Goal: Information Seeking & Learning: Learn about a topic

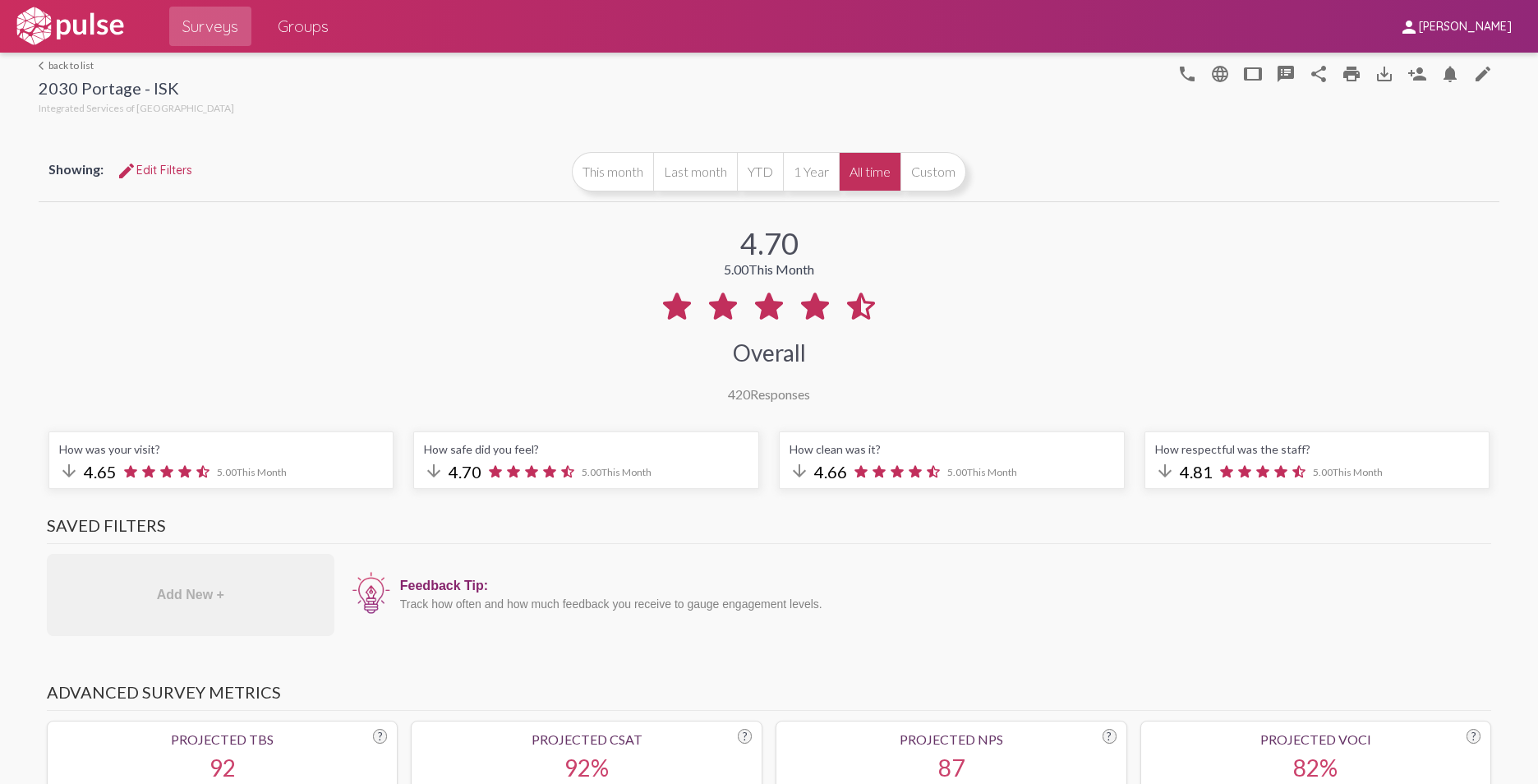
click at [54, 63] on link "arrow_back_ios back to list" at bounding box center [136, 65] width 195 height 13
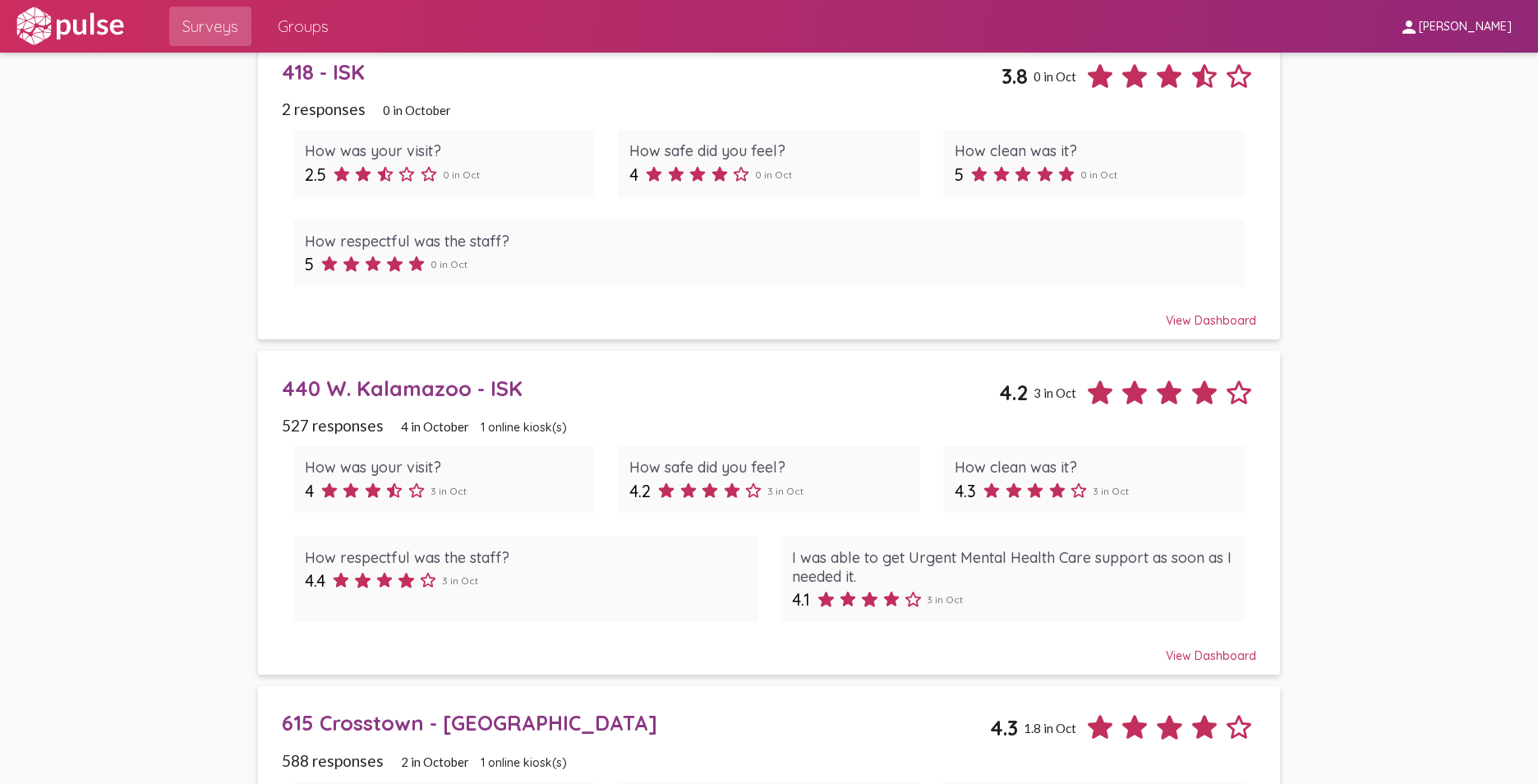
scroll to position [492, 0]
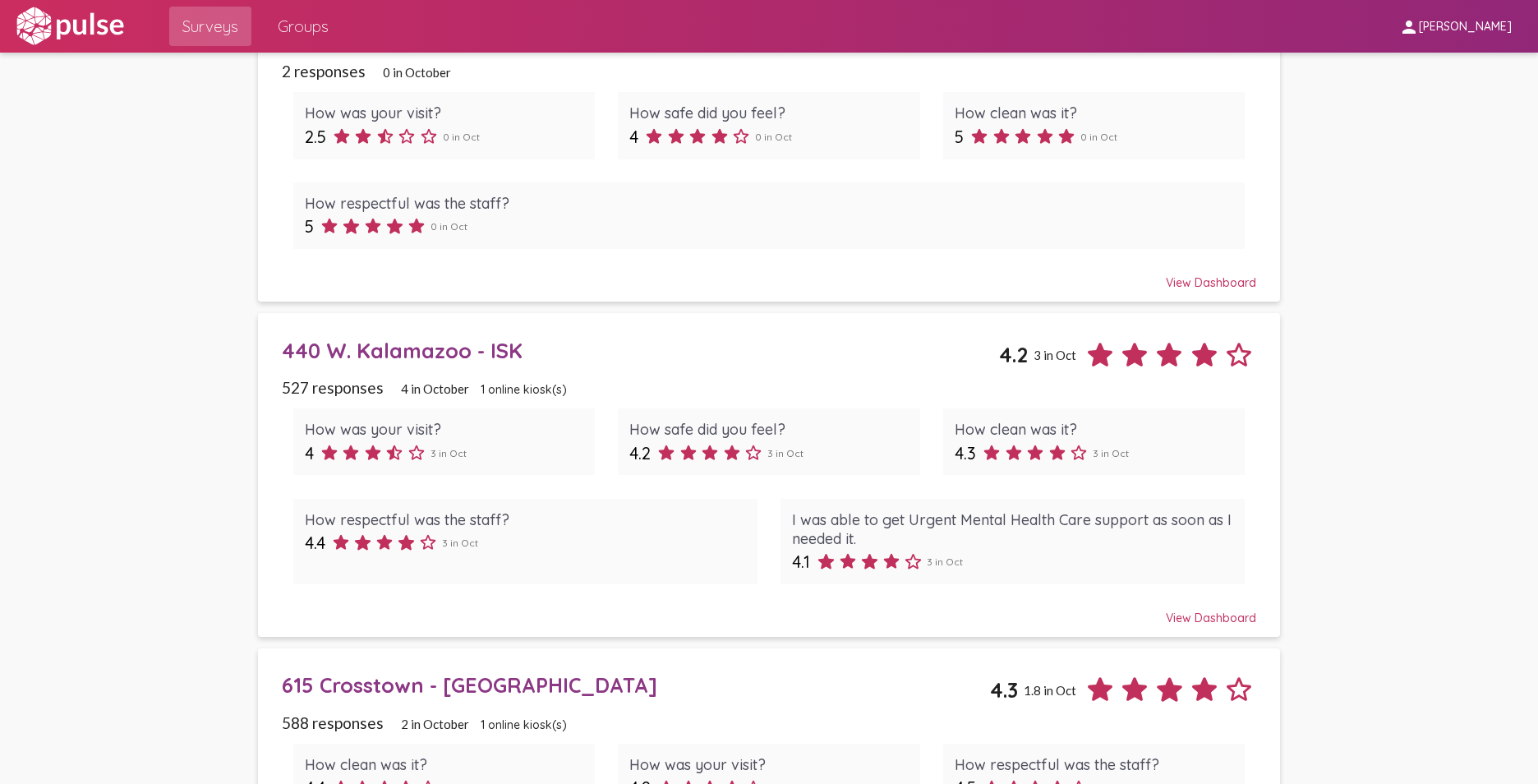
click at [1197, 614] on div "View Dashboard" at bounding box center [769, 611] width 975 height 30
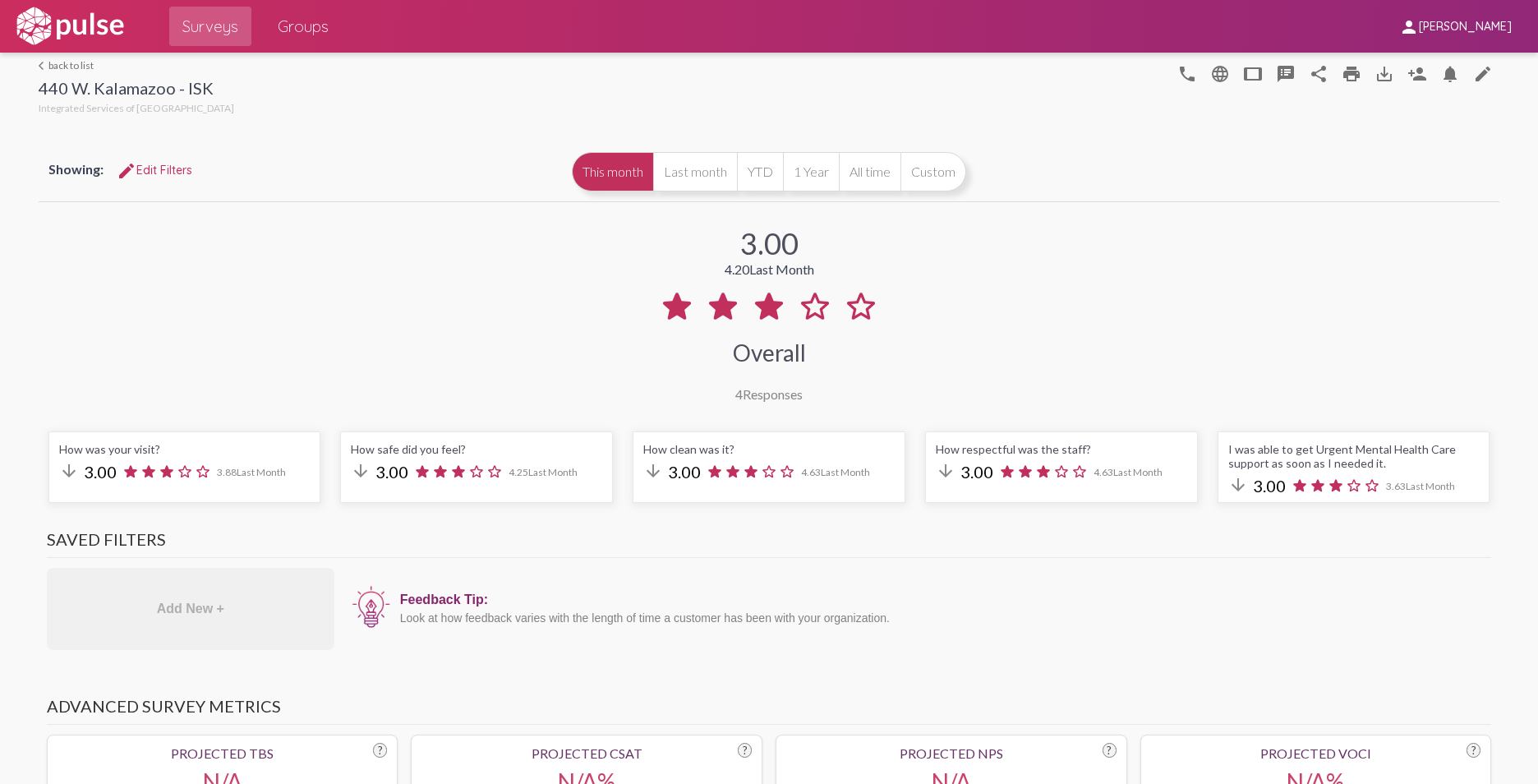
click at [858, 176] on button "All time" at bounding box center [869, 171] width 62 height 39
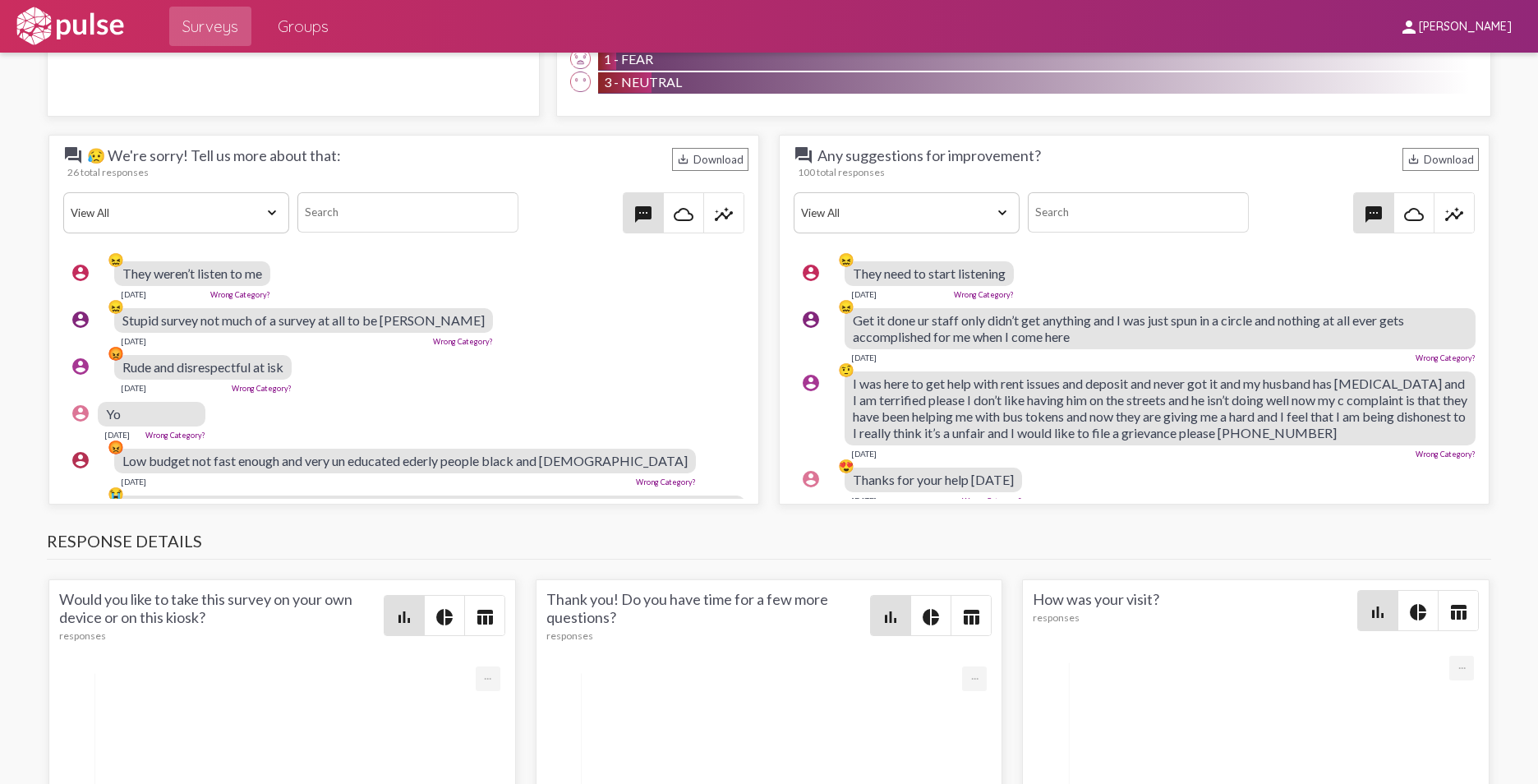
scroll to position [1807, 0]
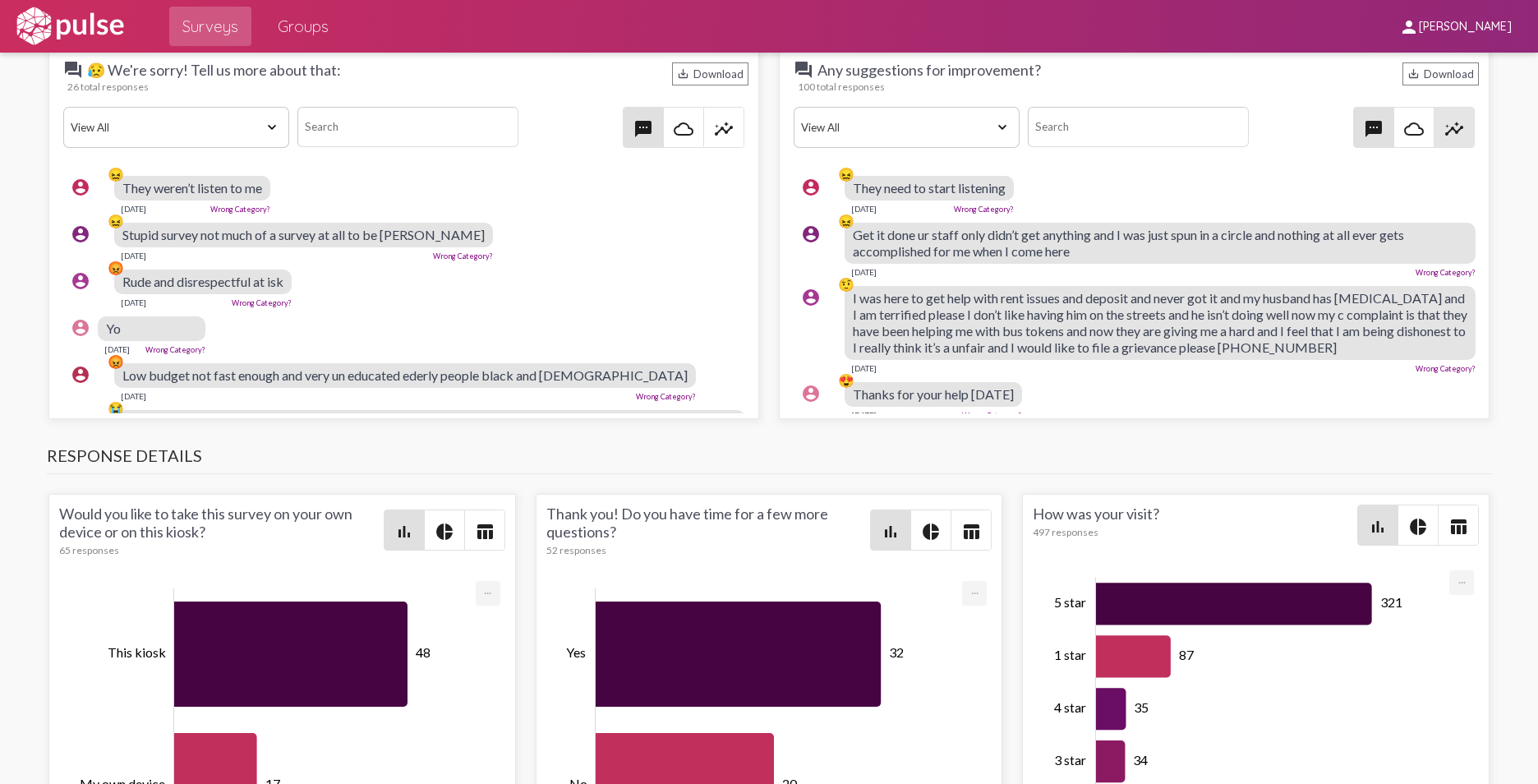
click at [1444, 127] on mat-icon "insights" at bounding box center [1454, 129] width 20 height 20
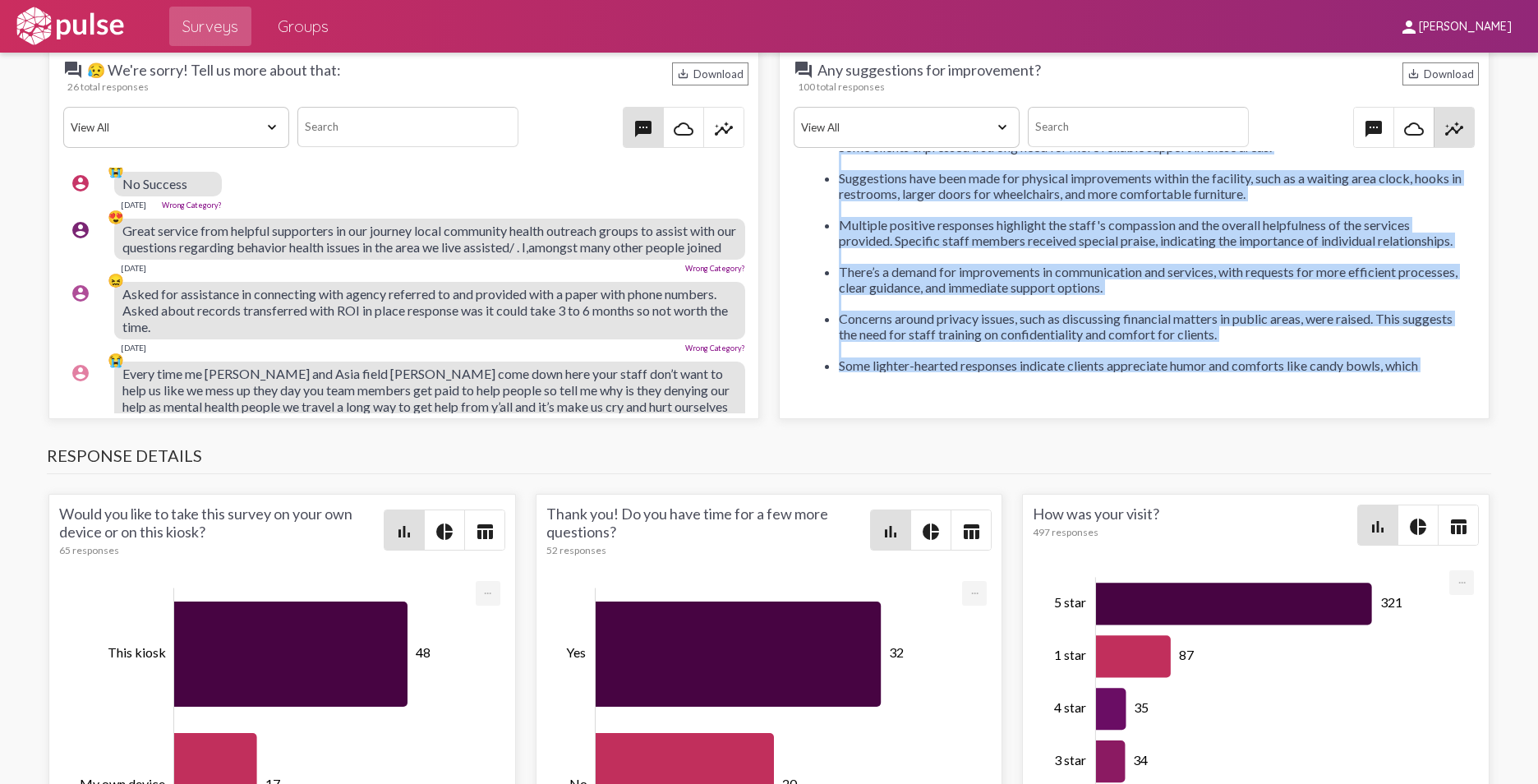
scroll to position [294, 0]
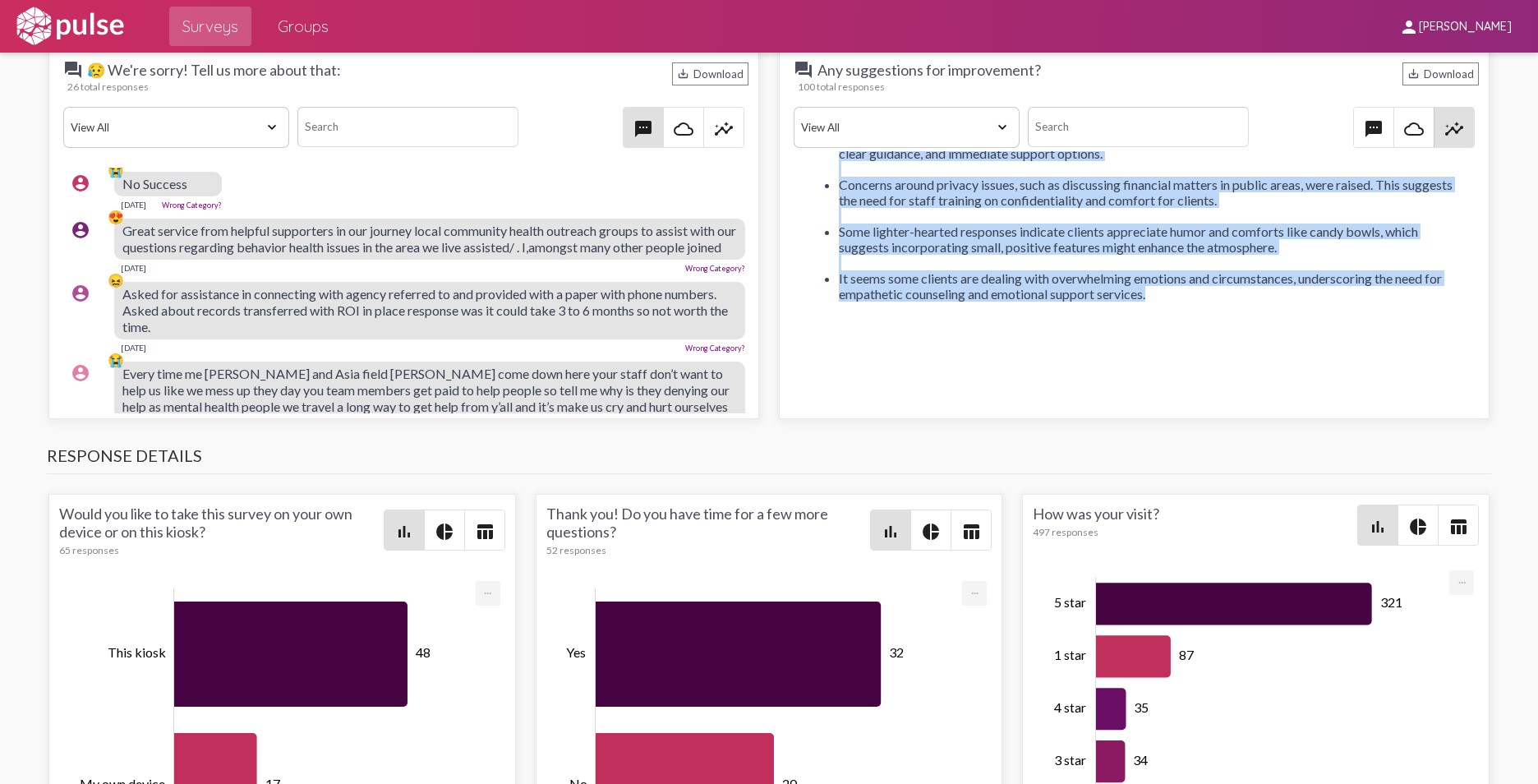
drag, startPoint x: 834, startPoint y: 229, endPoint x: 1170, endPoint y: 295, distance: 342.4
click at [1170, 295] on ul "There is a clear request for the staff to actively listen to the concerns of th…" at bounding box center [1134, 130] width 656 height 374
drag, startPoint x: 1170, startPoint y: 295, endPoint x: 1046, endPoint y: 244, distance: 134.1
copy ul "Lorem ip d sitam consect adi eli seddo ei temporin utlabo et dol magnaali en ad…"
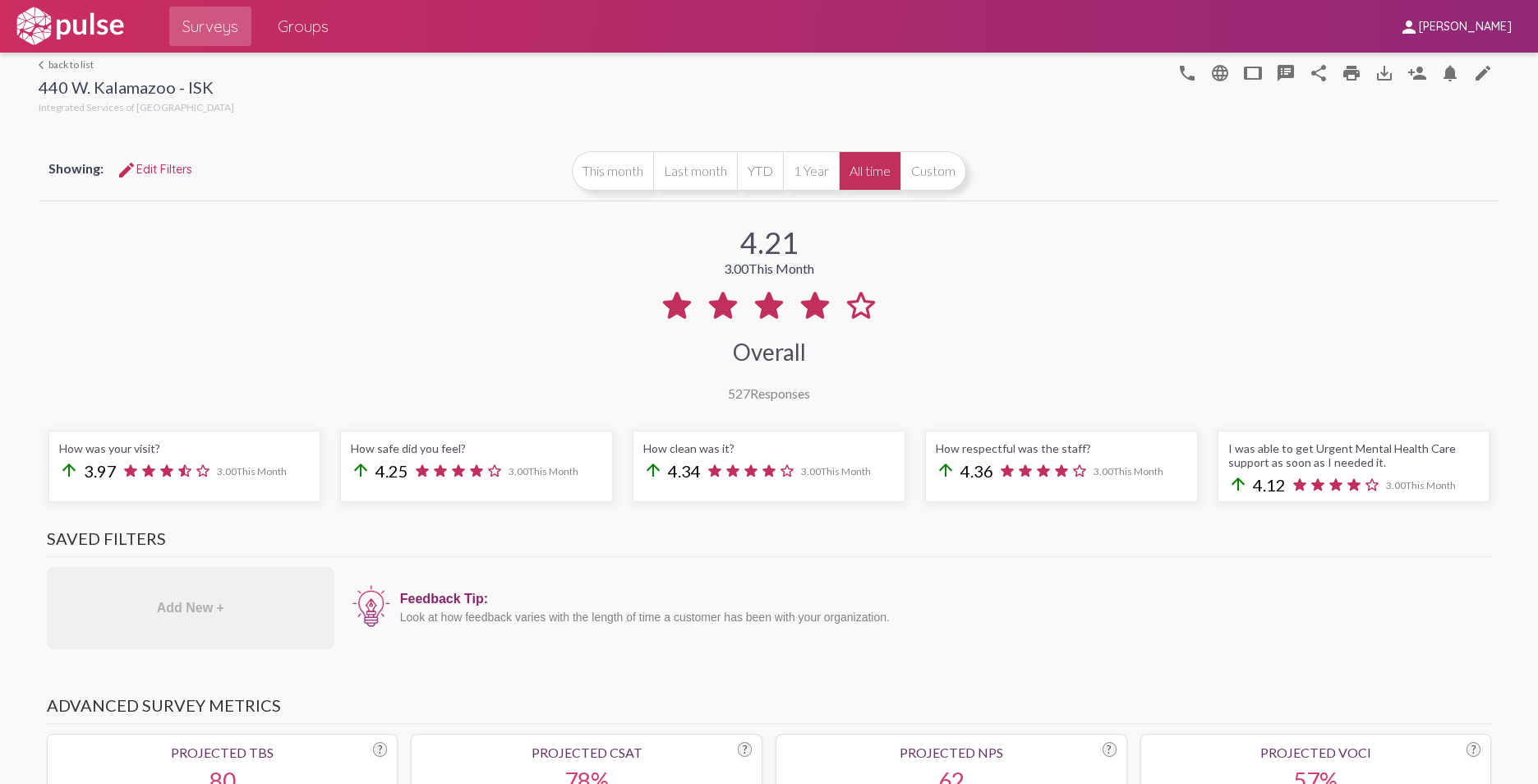
scroll to position [0, 0]
click at [62, 64] on link "arrow_back_ios back to list" at bounding box center [136, 65] width 195 height 13
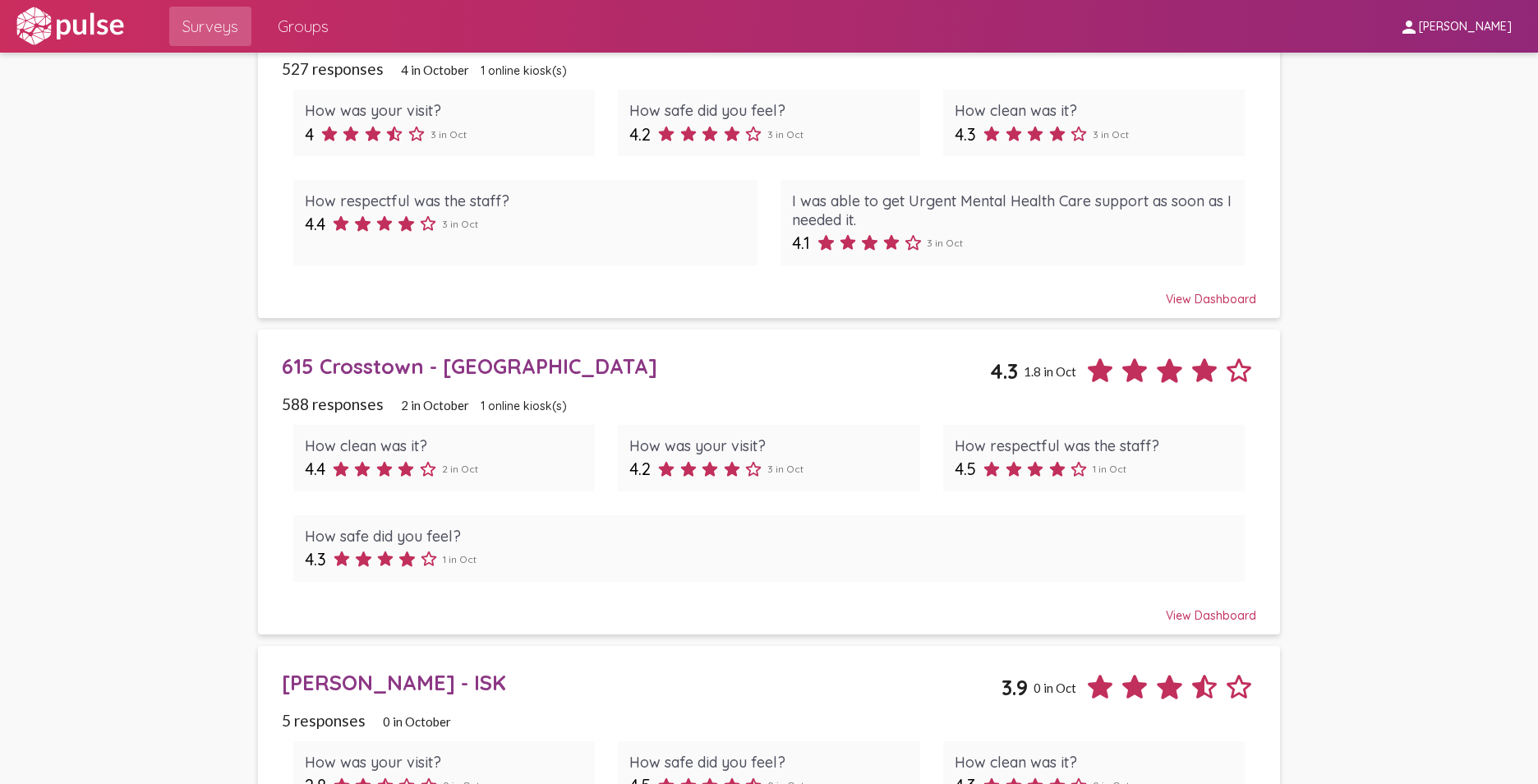
scroll to position [821, 0]
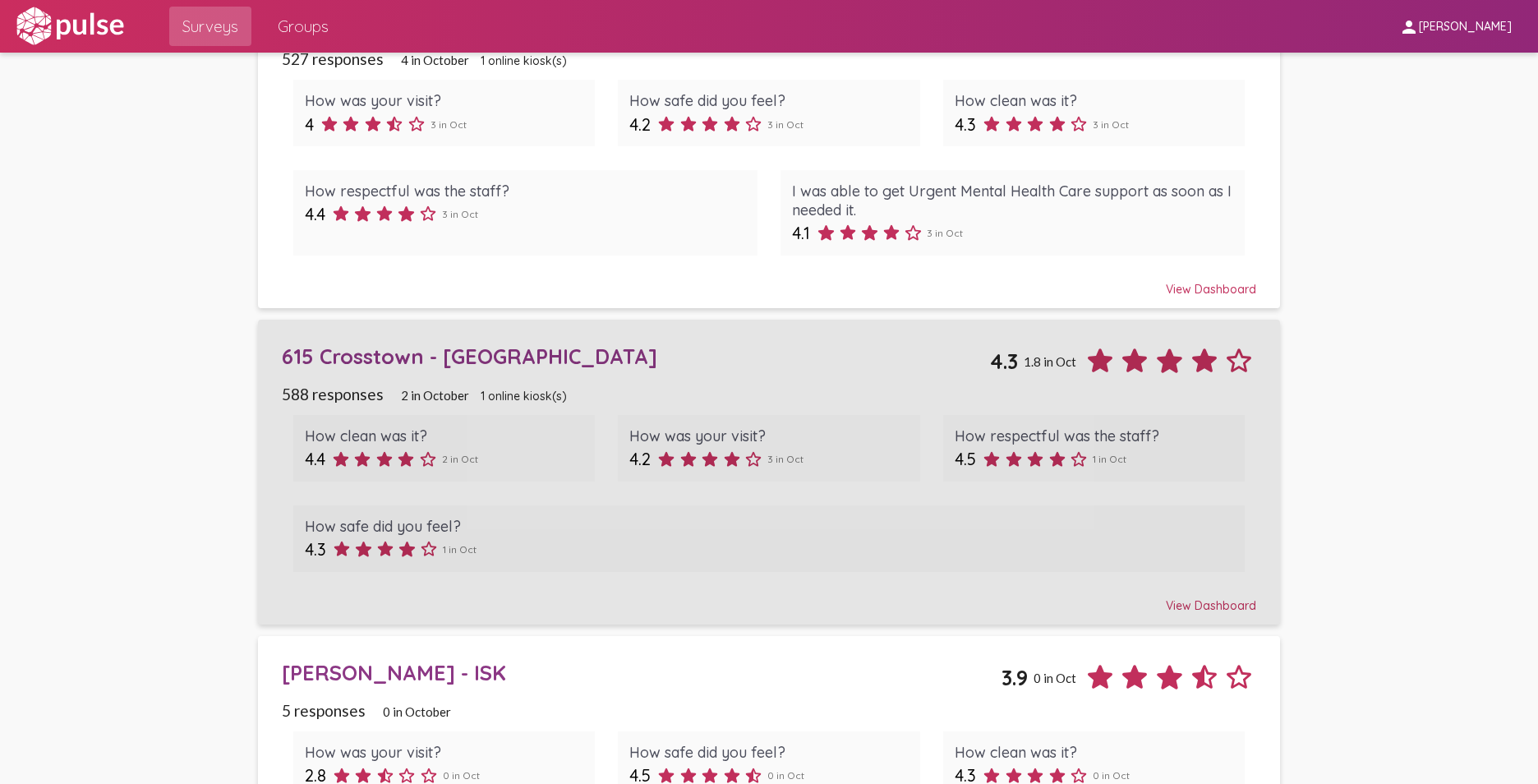
click at [1215, 603] on div "View Dashboard" at bounding box center [769, 598] width 975 height 30
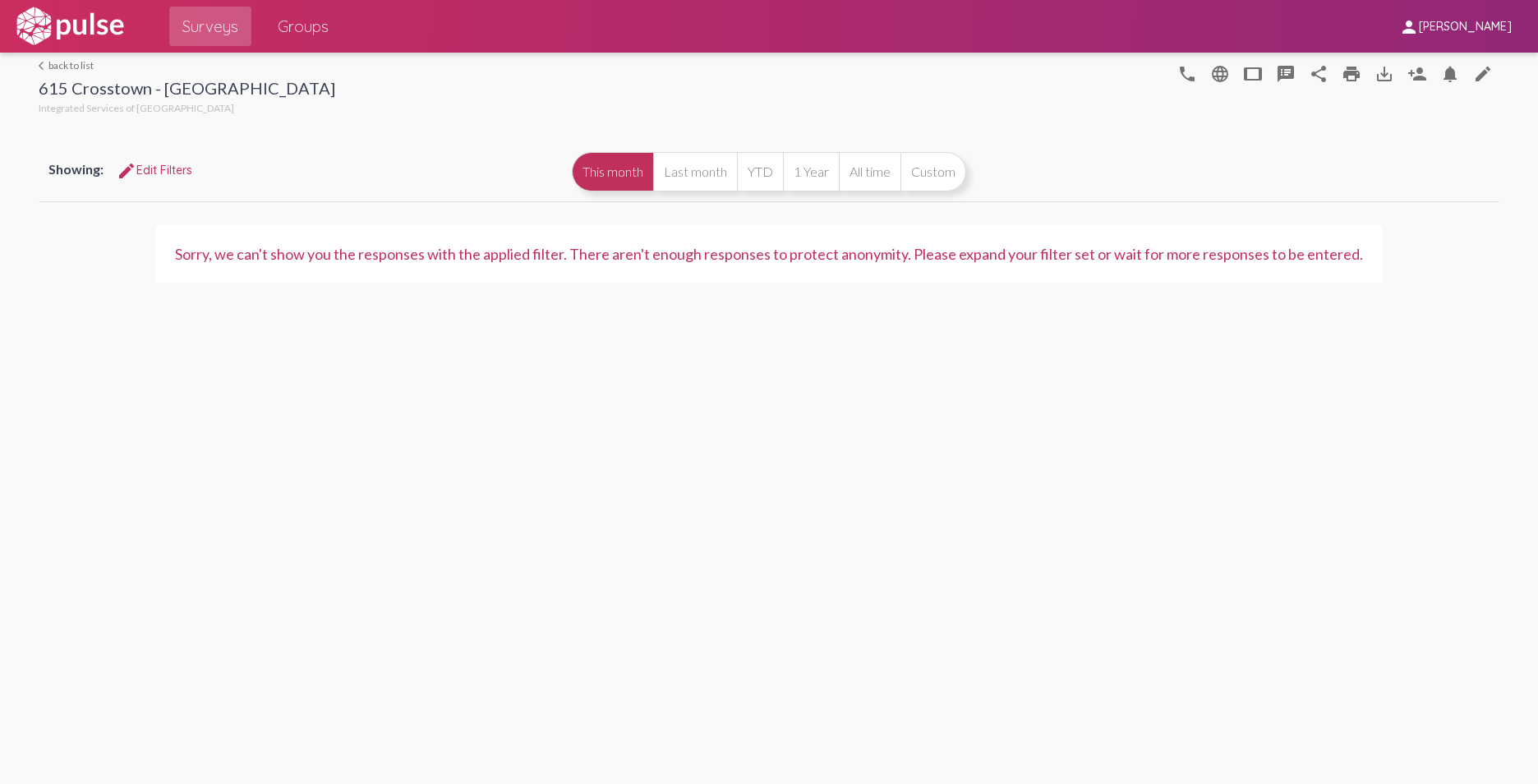
click at [870, 173] on button "All time" at bounding box center [869, 171] width 62 height 39
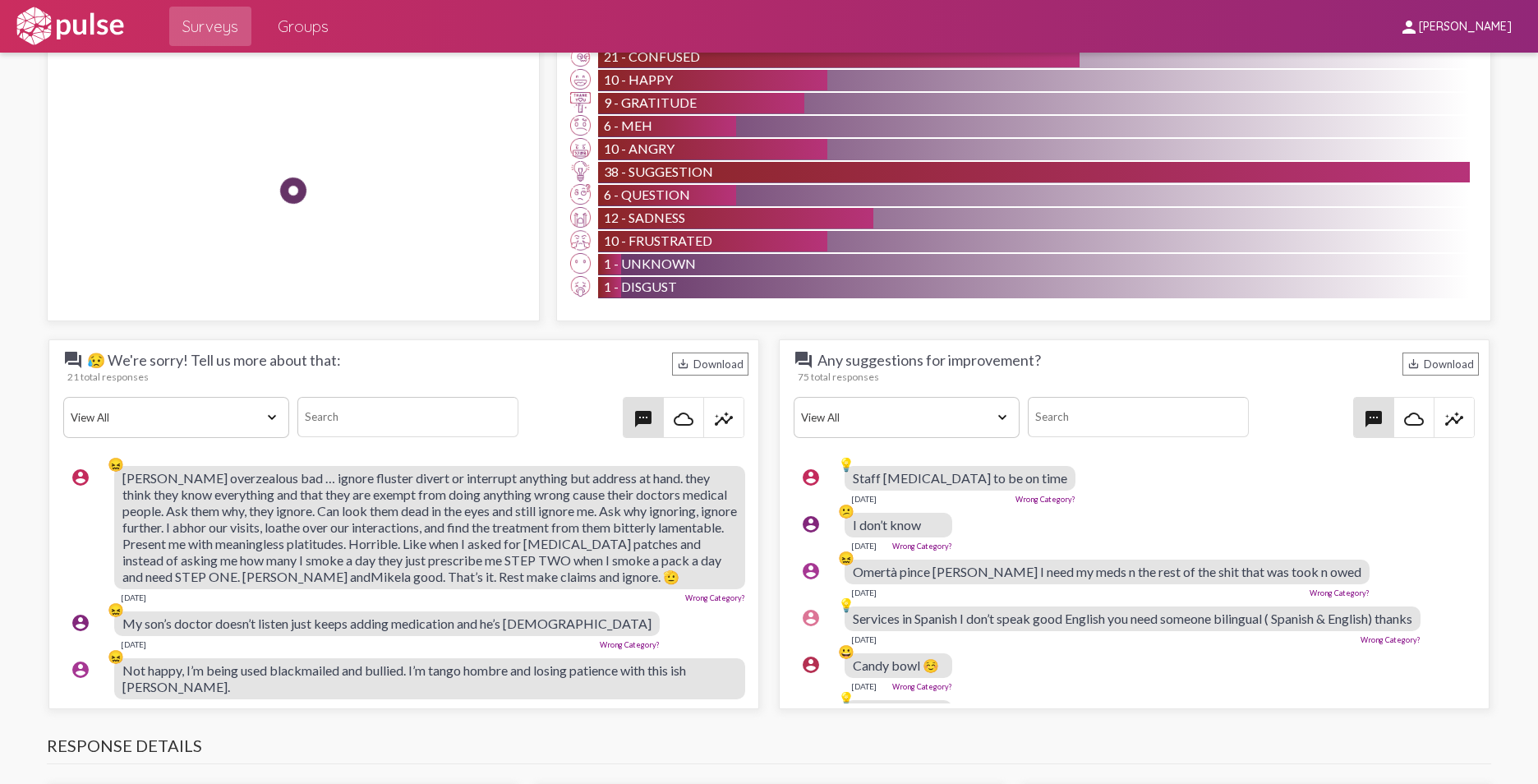
scroll to position [1478, 0]
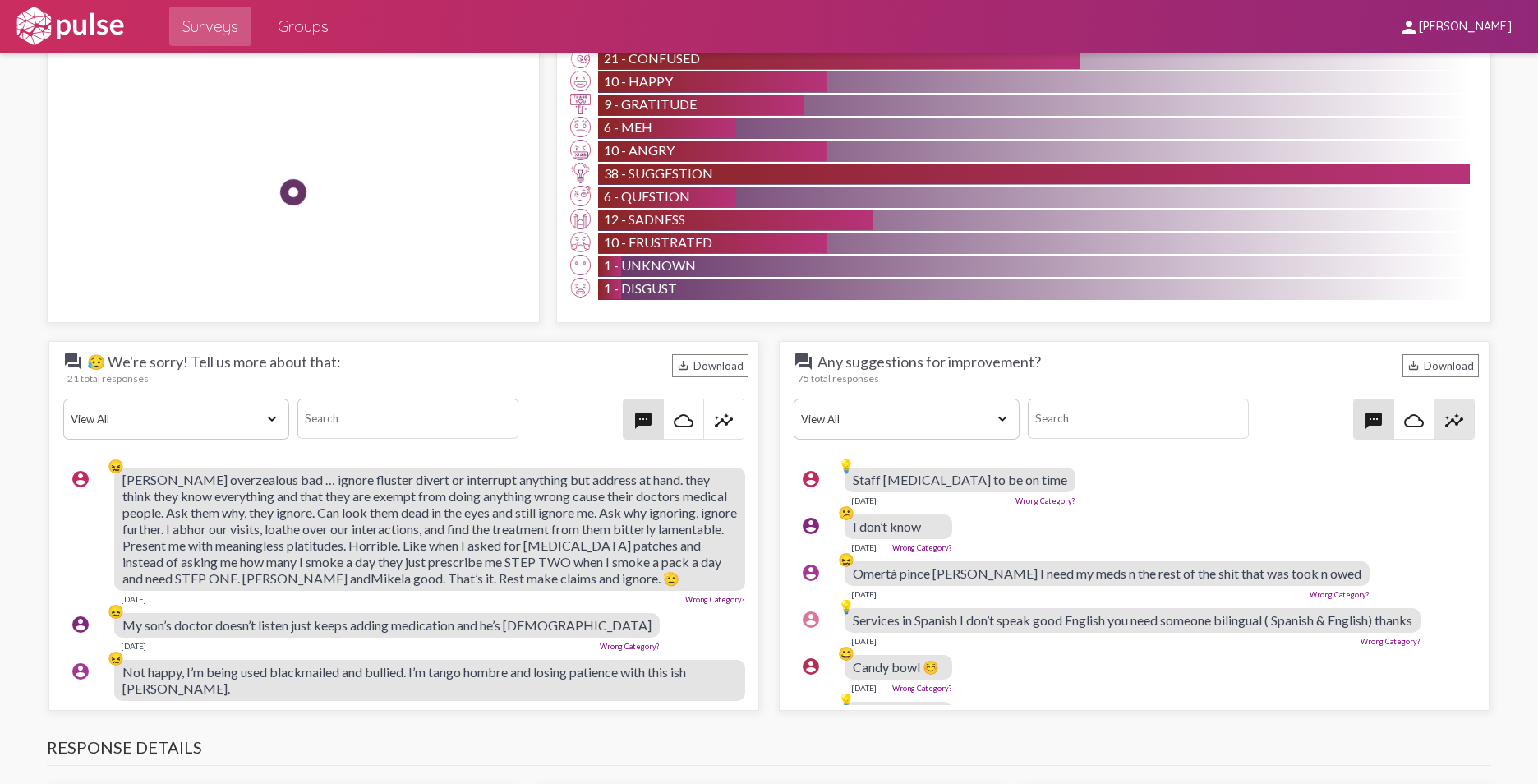
click at [1444, 417] on mat-icon "insights" at bounding box center [1454, 421] width 20 height 20
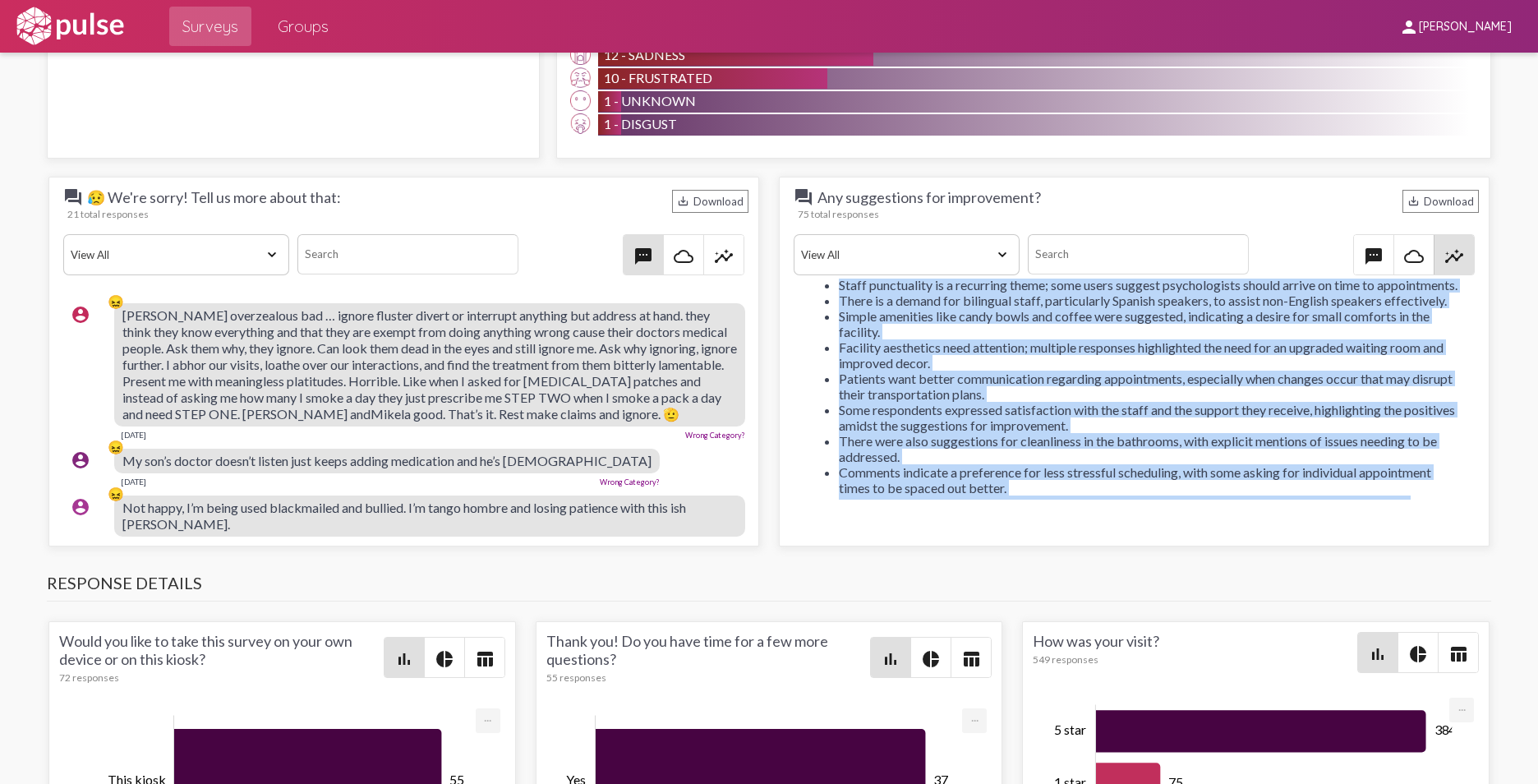
scroll to position [0, 0]
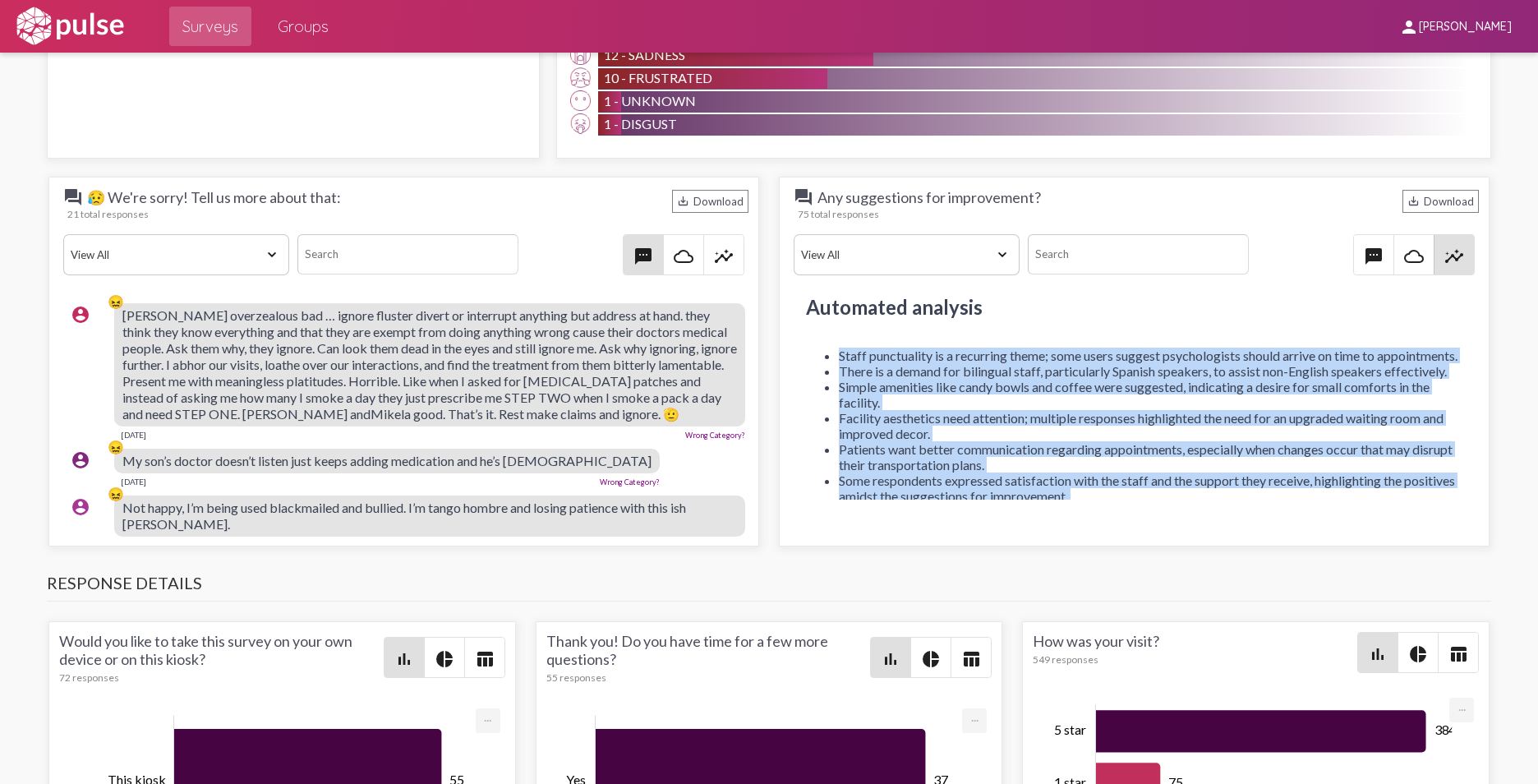
drag, startPoint x: 1165, startPoint y: 439, endPoint x: 829, endPoint y: 345, distance: 348.9
click at [829, 345] on div "Automated analysis Staff punctuality is a recurring theme; some users suggest p…" at bounding box center [1134, 389] width 690 height 221
drag, startPoint x: 829, startPoint y: 345, endPoint x: 882, endPoint y: 372, distance: 59.5
copy ul "Staff punctuality is a recurring theme; some users suggest psychologists should…"
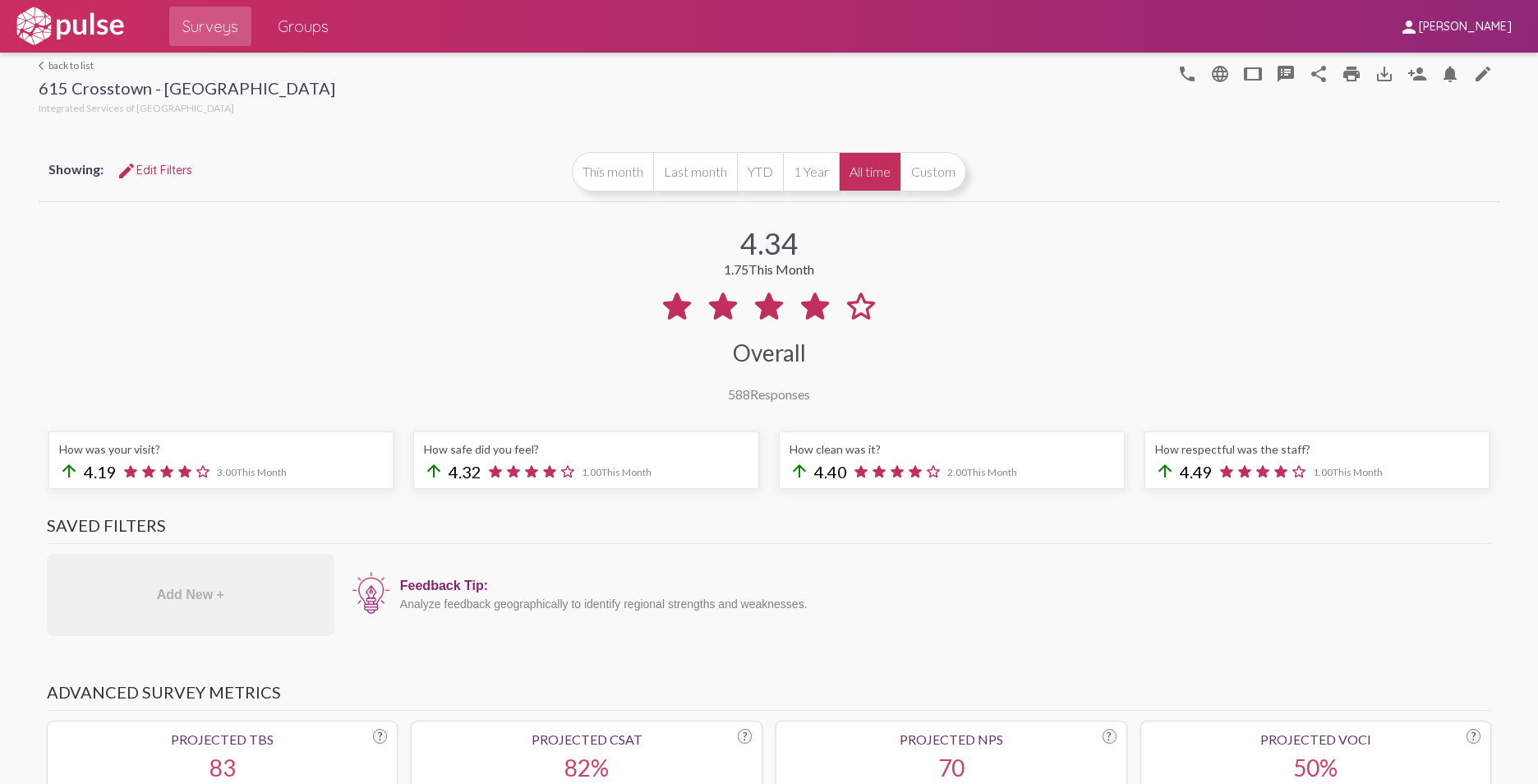
click at [47, 66] on link "arrow_back_ios back to list" at bounding box center [186, 65] width 297 height 13
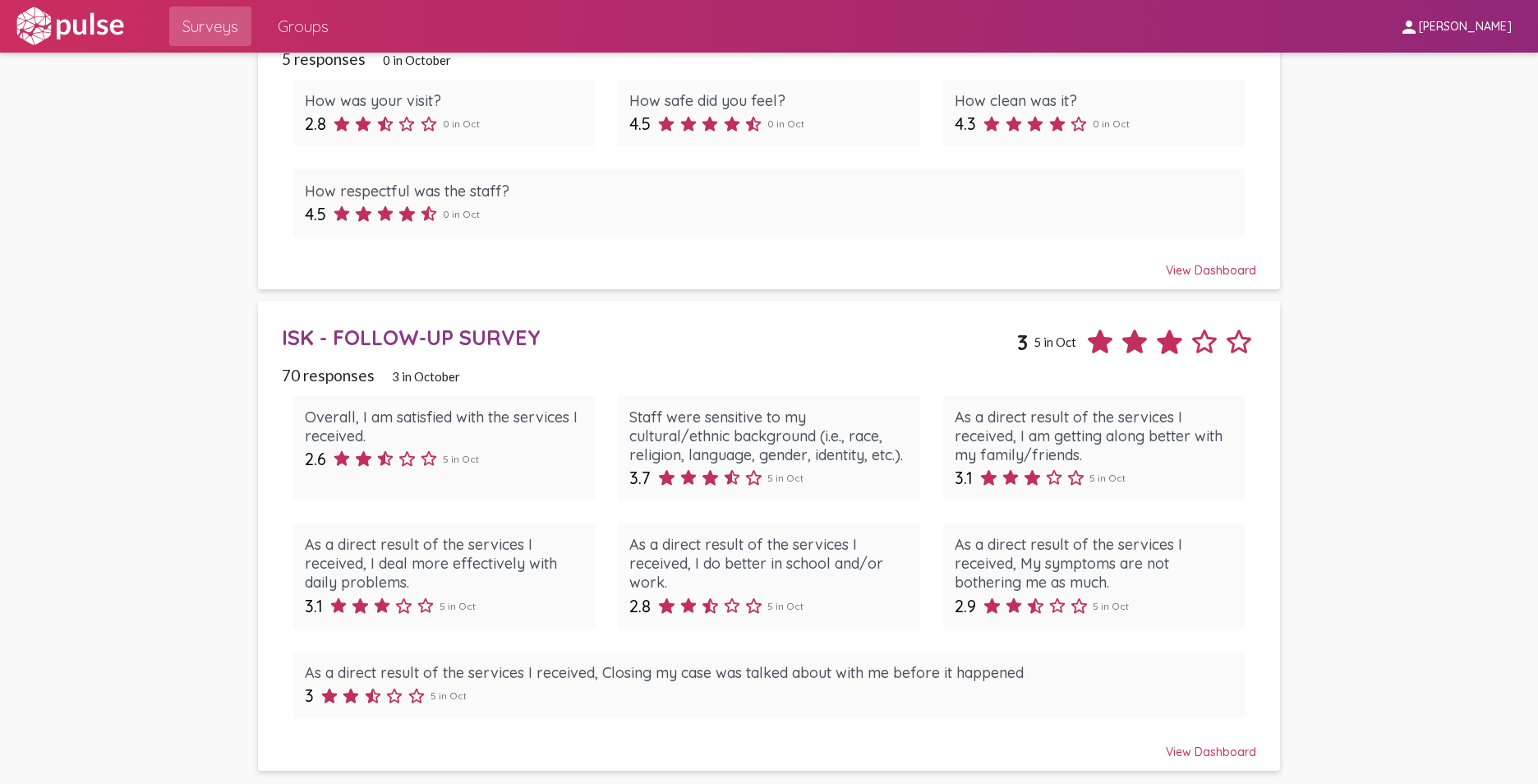
scroll to position [1491, 0]
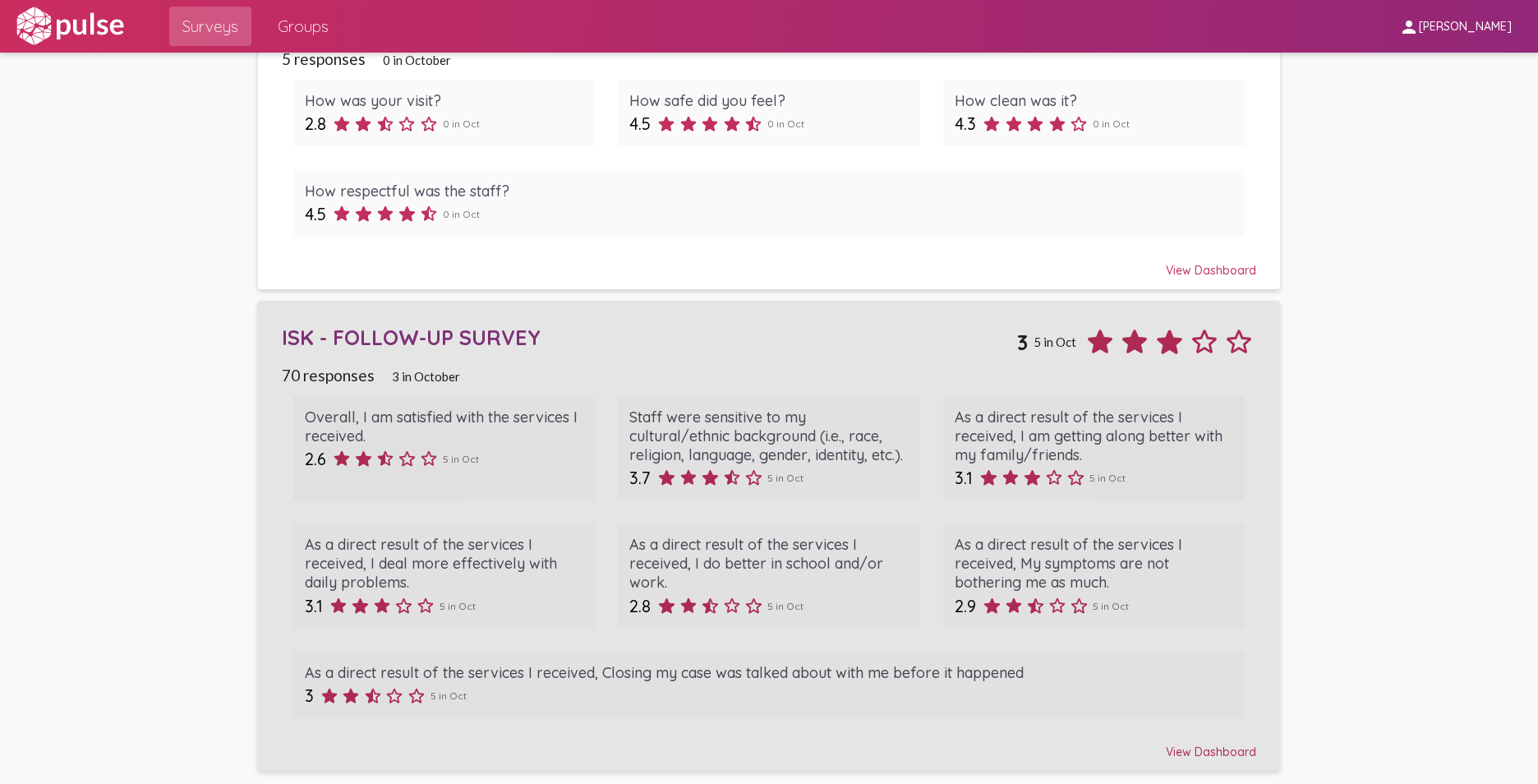
click at [1216, 750] on div "View Dashboard" at bounding box center [769, 745] width 975 height 30
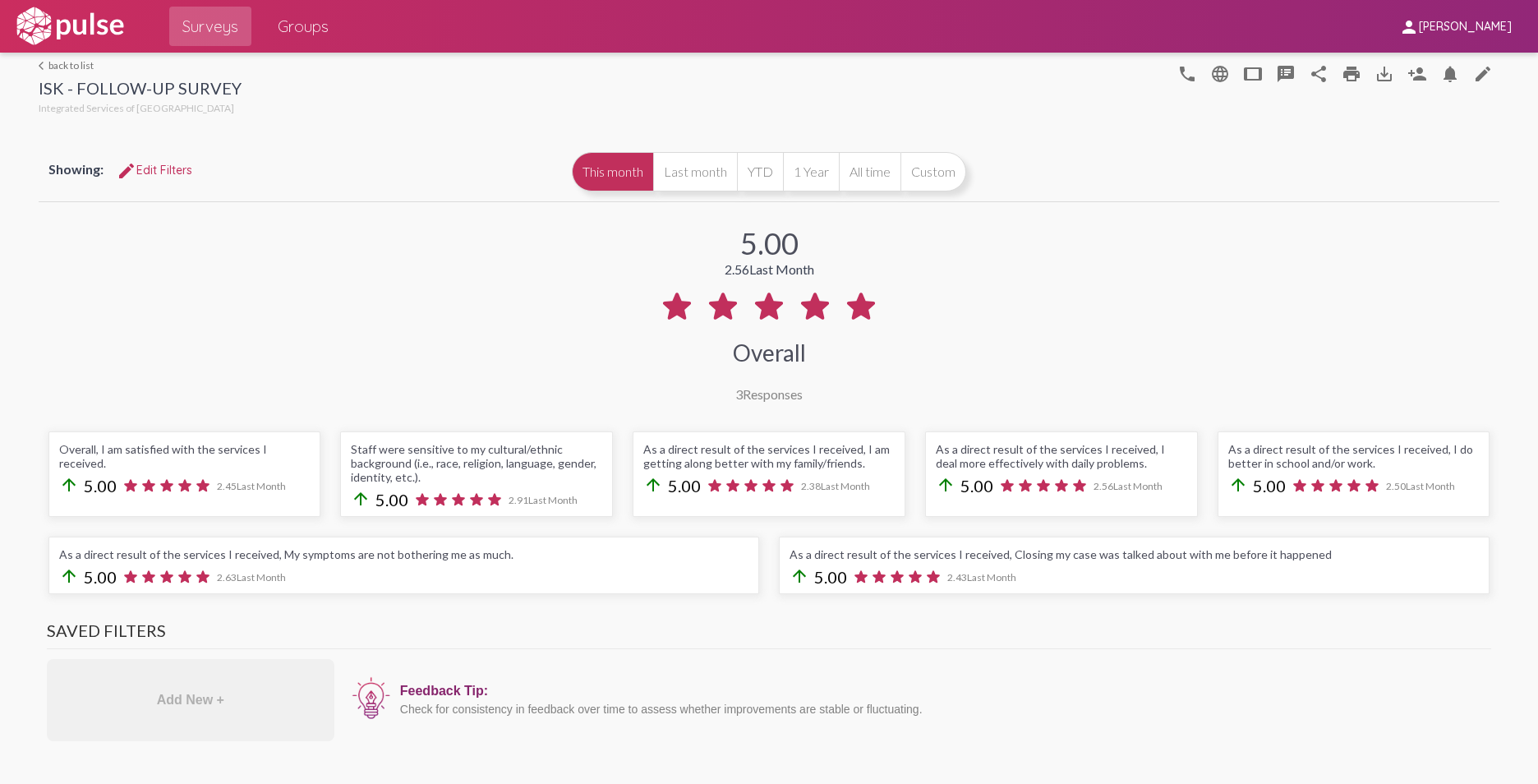
click at [857, 170] on button "All time" at bounding box center [869, 171] width 62 height 39
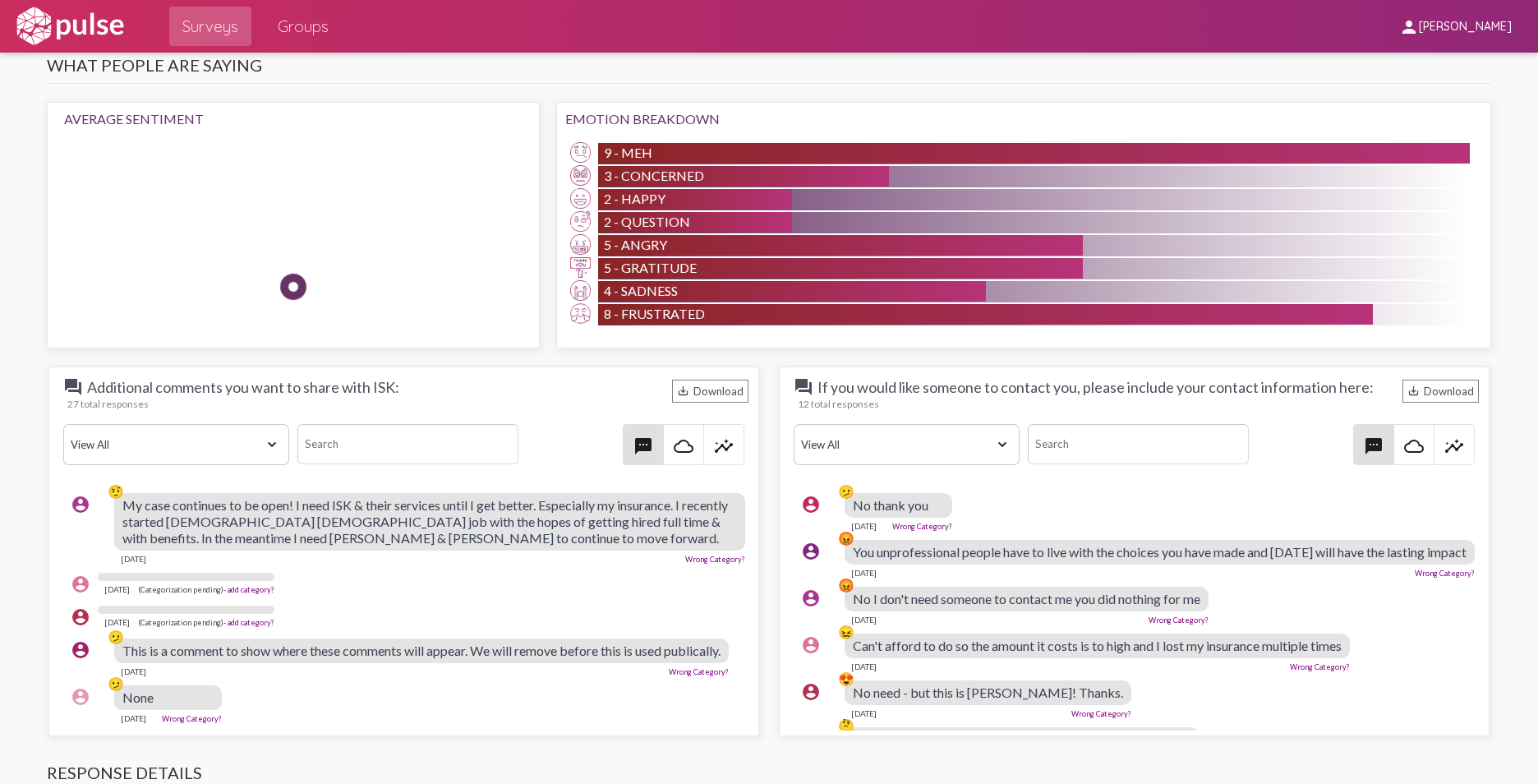
scroll to position [1525, 0]
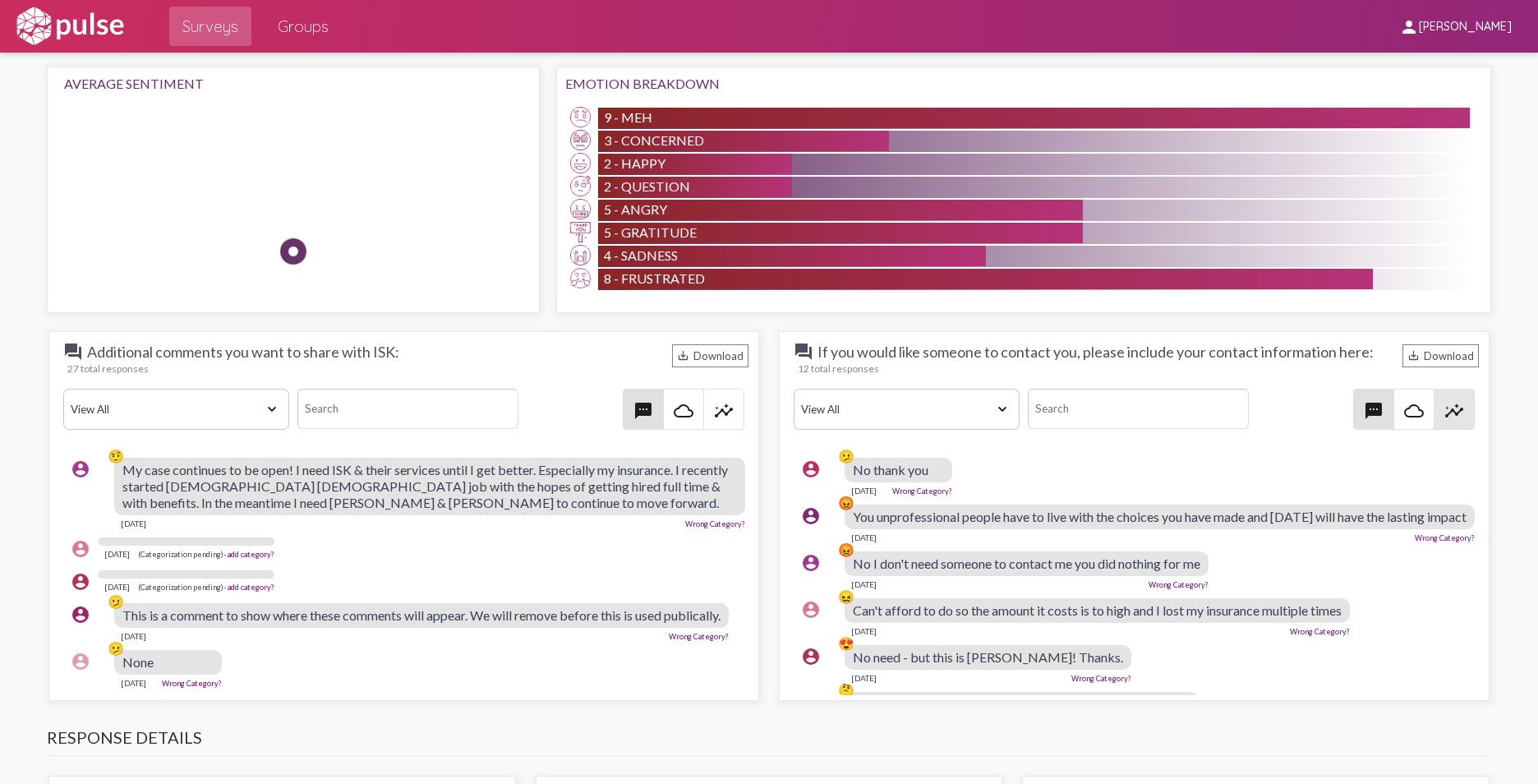
click at [1445, 407] on mat-icon "insights" at bounding box center [1454, 411] width 20 height 20
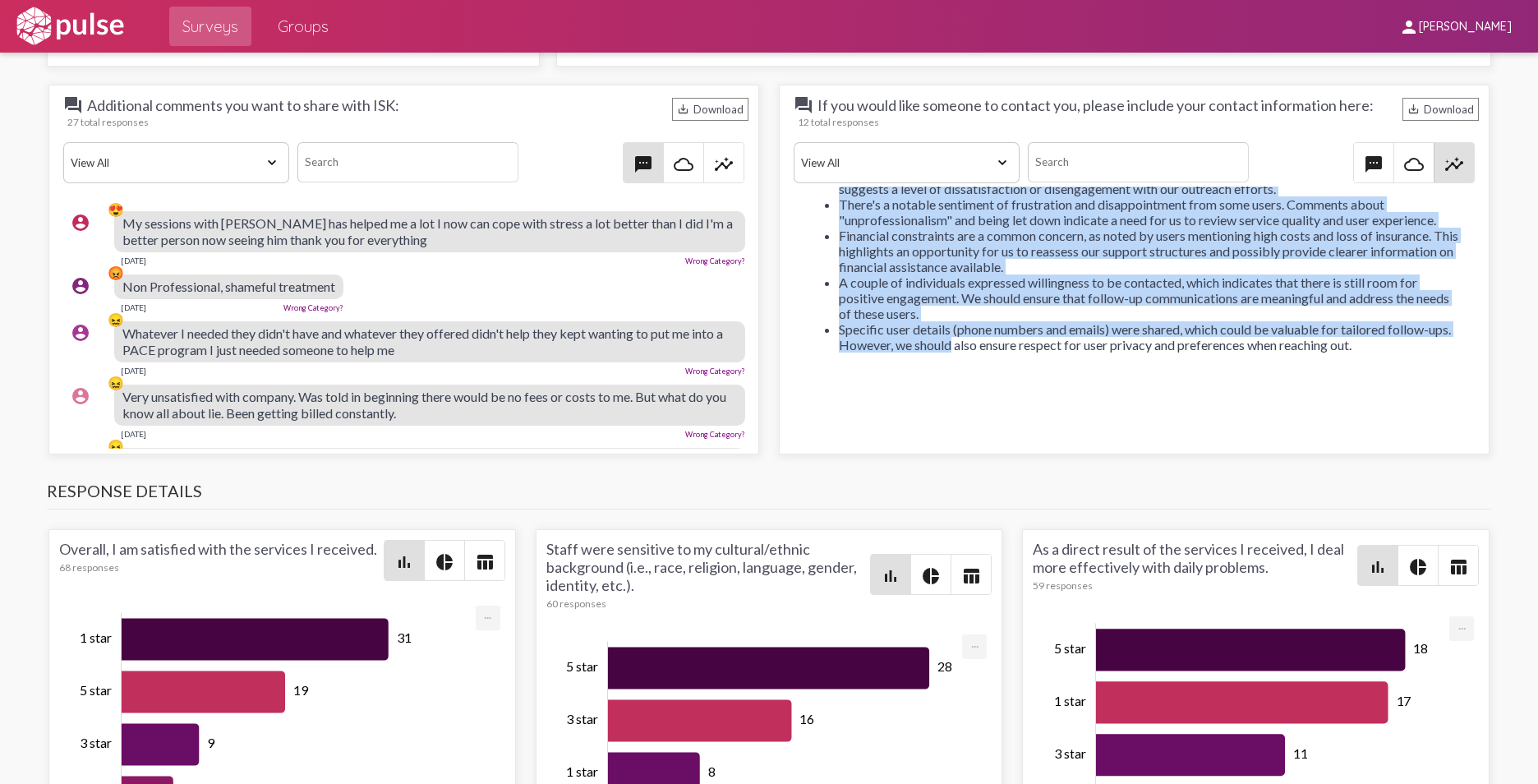
scroll to position [106, 0]
drag, startPoint x: 834, startPoint y: 240, endPoint x: 1399, endPoint y: 355, distance: 576.6
click at [1399, 355] on div "Automated analysis No one seems to be looking for direct contact, with several …" at bounding box center [1134, 296] width 690 height 221
copy ul "No one seems to be looking for direct contact, with several responses indicatin…"
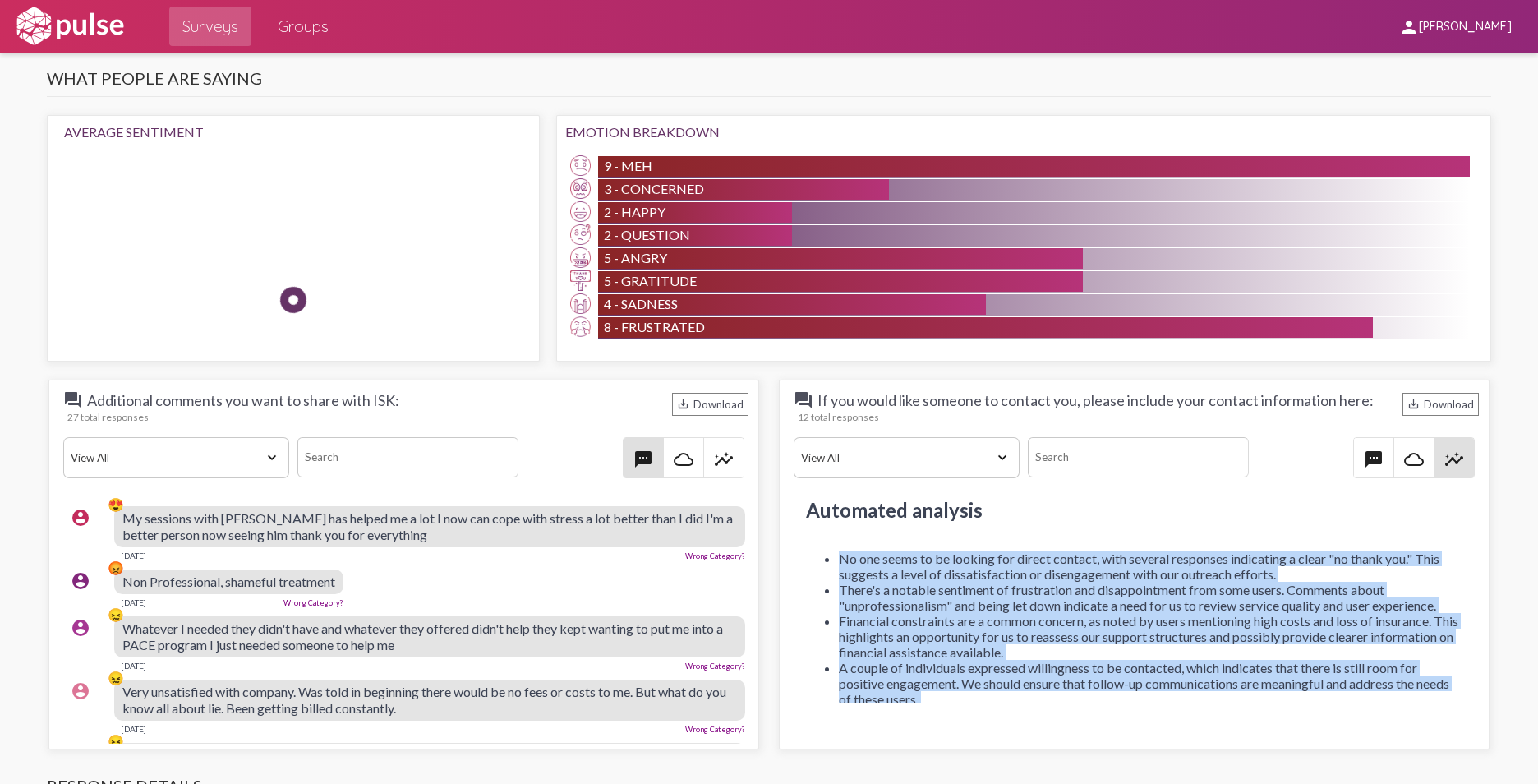
scroll to position [1725, 0]
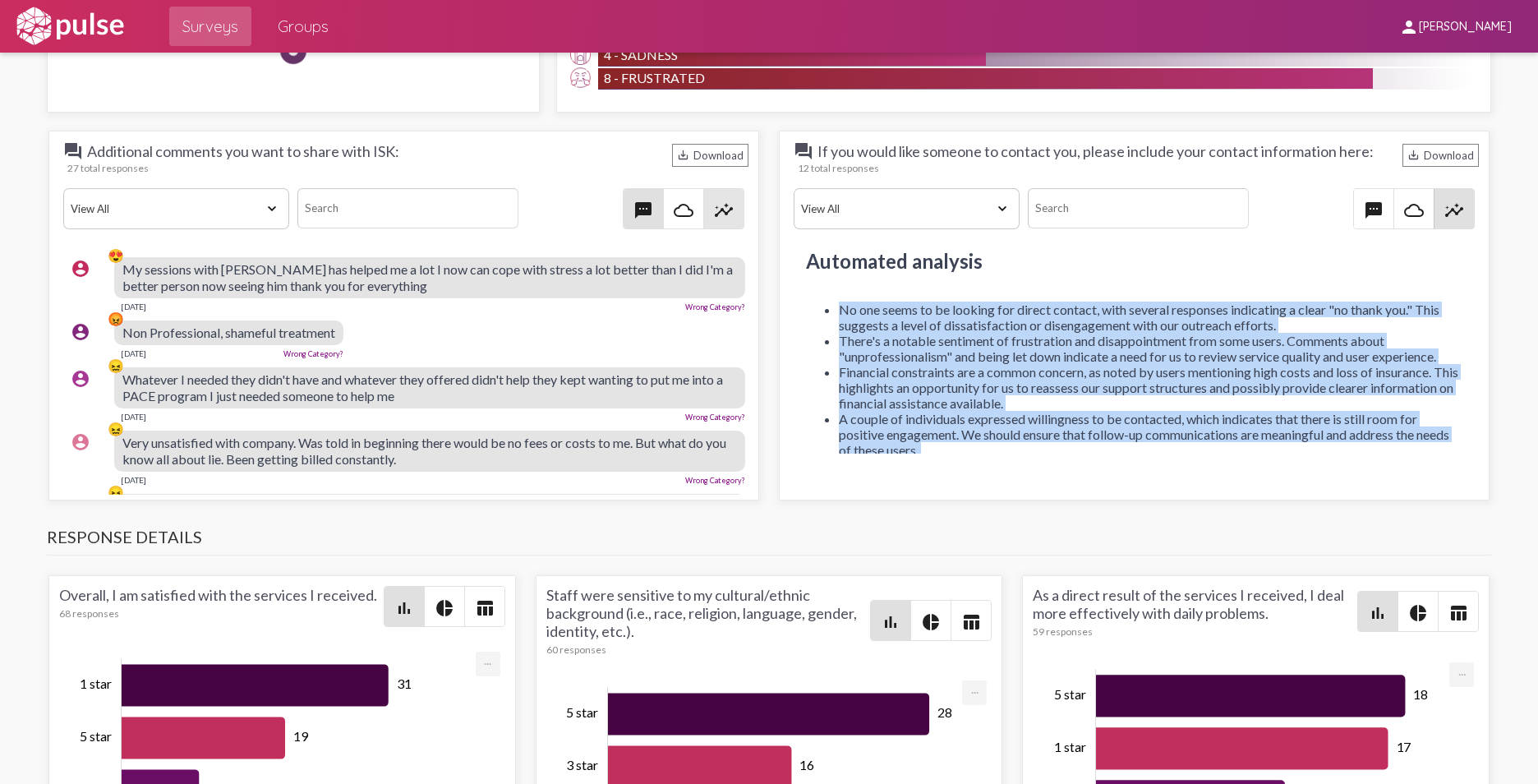
click at [721, 206] on mat-icon "insights" at bounding box center [724, 210] width 20 height 20
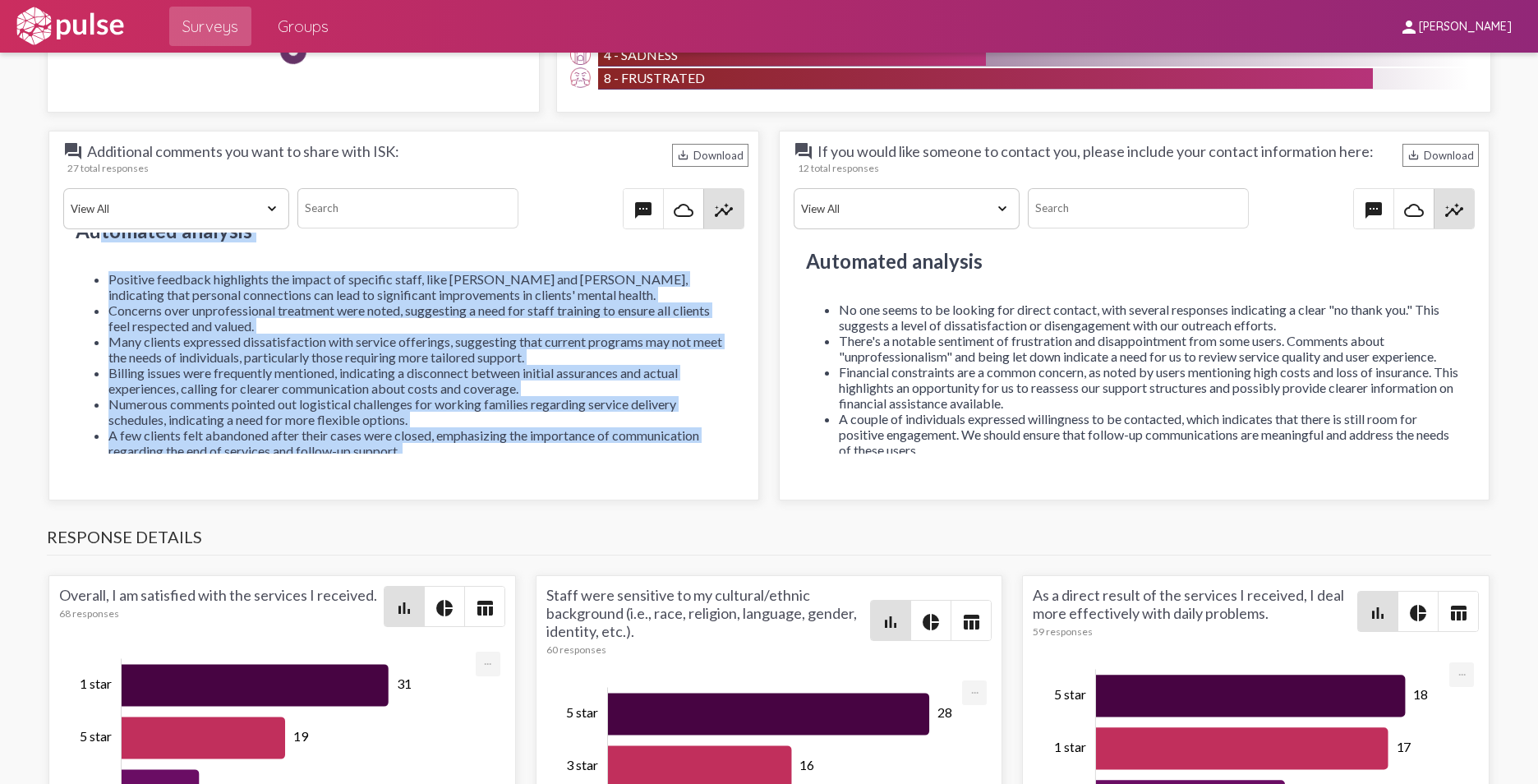
scroll to position [0, 0]
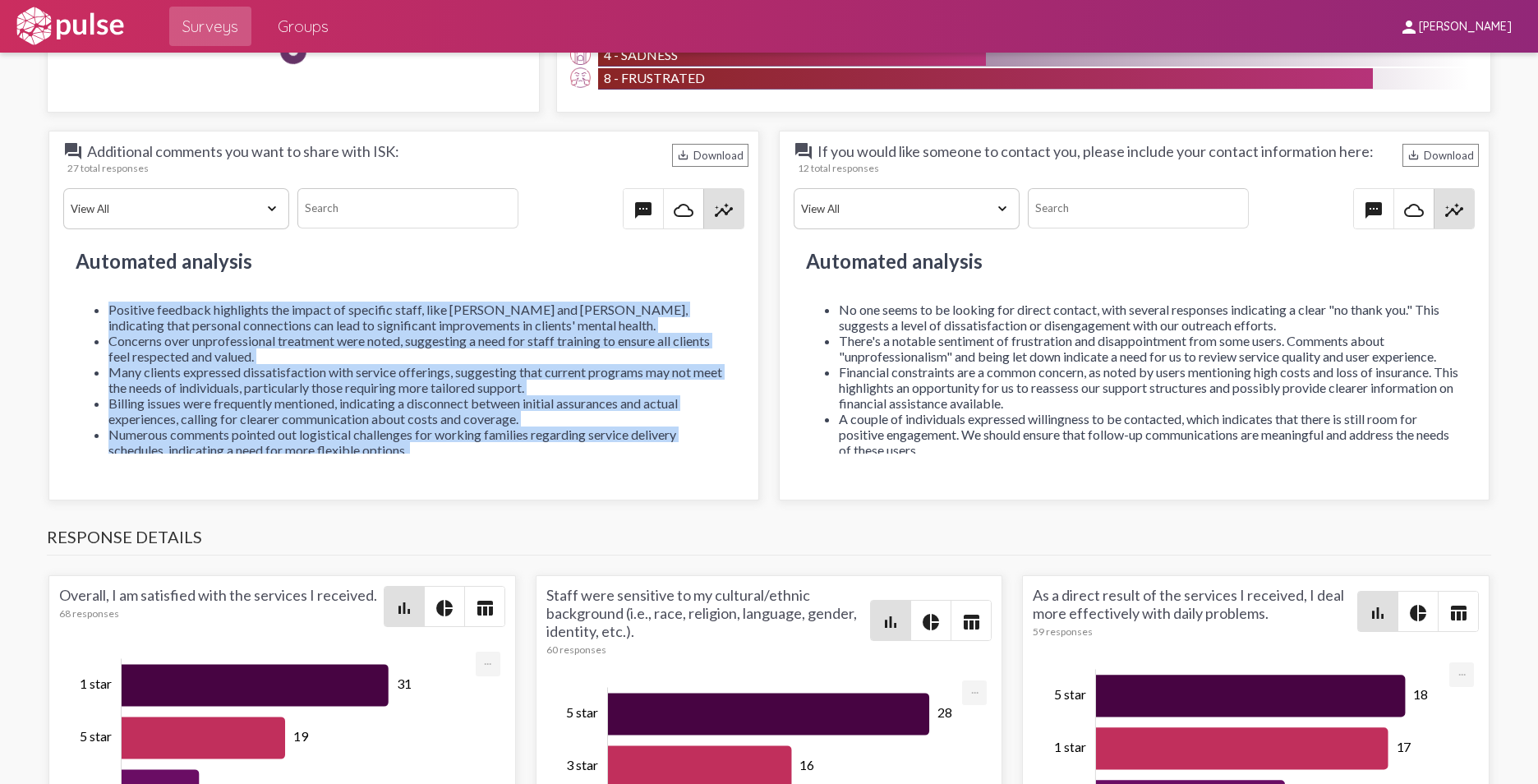
drag, startPoint x: 499, startPoint y: 396, endPoint x: 101, endPoint y: 301, distance: 409.2
click at [101, 301] on ul "Positive feedback highlights the impact of specific staff, like [PERSON_NAME] a…" at bounding box center [404, 426] width 656 height 250
drag, startPoint x: 101, startPoint y: 301, endPoint x: 151, endPoint y: 341, distance: 64.0
copy ul "Positive feedback highlights the impact of specific staff, like [PERSON_NAME] a…"
